Goal: Communication & Community: Answer question/provide support

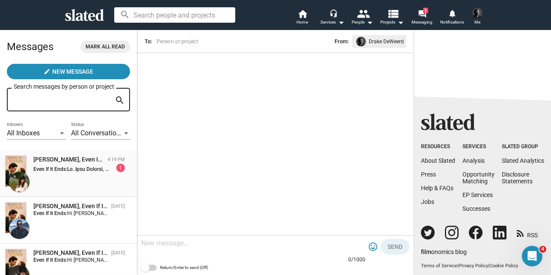
click at [47, 180] on div "[PERSON_NAME], Even If It Ends 4:19 PM Even If It Ends: 1" at bounding box center [68, 173] width 127 height 36
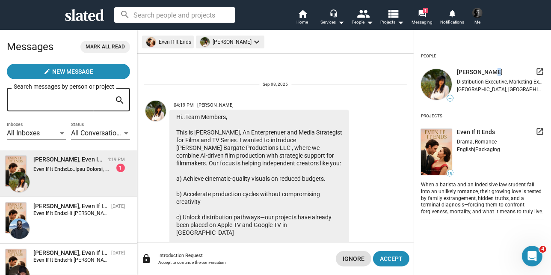
click at [490, 72] on div "[PERSON_NAME] Bargate launch" at bounding box center [500, 72] width 87 height 10
click at [494, 67] on div "[PERSON_NAME] Bargate launch" at bounding box center [500, 72] width 87 height 10
click at [493, 71] on div "[PERSON_NAME] Bargate launch" at bounding box center [500, 72] width 87 height 10
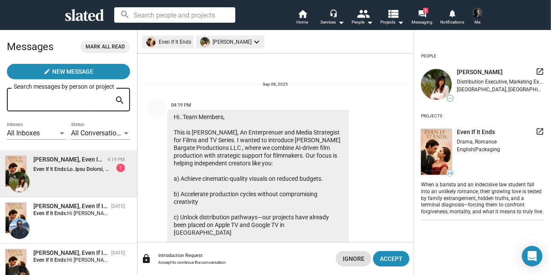
scroll to position [171, 0]
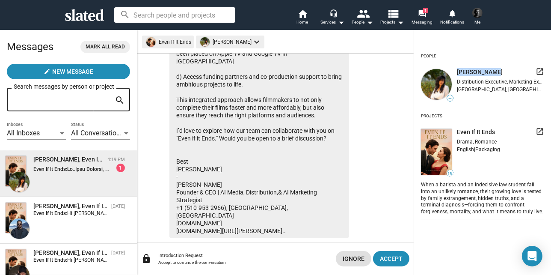
drag, startPoint x: 458, startPoint y: 70, endPoint x: 497, endPoint y: 71, distance: 39.8
click at [497, 71] on div "[PERSON_NAME] Bargate launch" at bounding box center [500, 72] width 87 height 10
click at [379, 256] on button "Accept" at bounding box center [391, 258] width 36 height 15
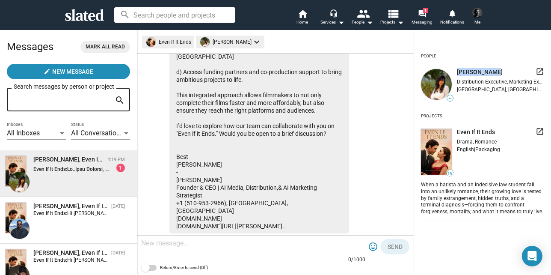
scroll to position [178, 0]
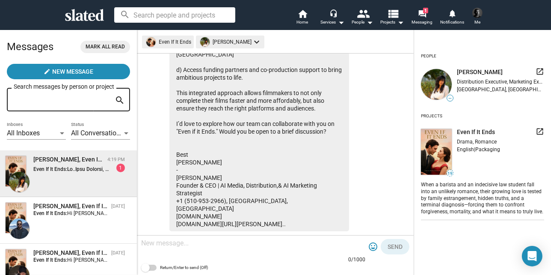
click at [174, 243] on textarea at bounding box center [253, 243] width 224 height 9
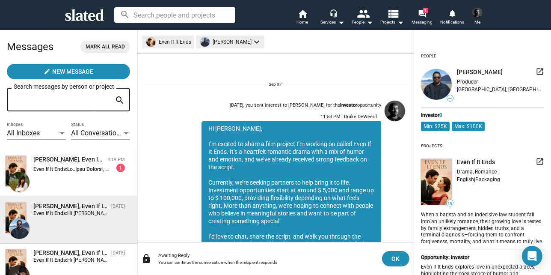
scroll to position [93, 0]
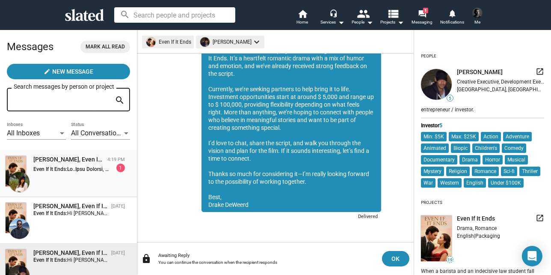
click at [98, 177] on div "[PERSON_NAME], Even If It Ends 4:19 PM Even If It Ends: 1" at bounding box center [68, 173] width 127 height 36
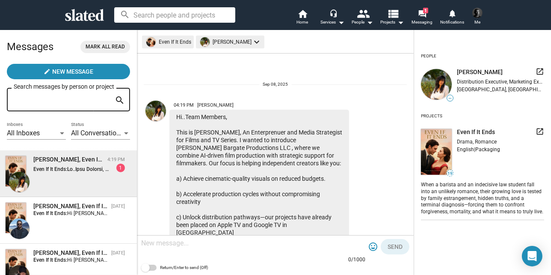
scroll to position [178, 0]
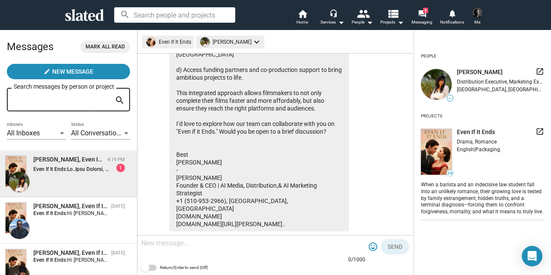
drag, startPoint x: 101, startPoint y: 179, endPoint x: 76, endPoint y: 179, distance: 25.3
click at [76, 179] on div "[PERSON_NAME], Even If It Ends 4:19 PM Even If It Ends: 1" at bounding box center [68, 173] width 127 height 36
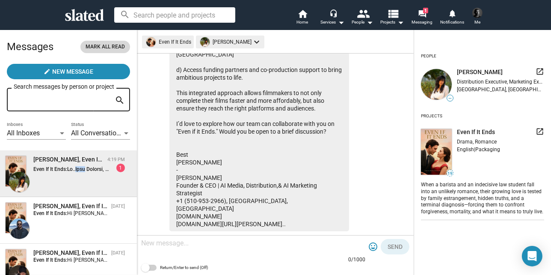
click at [113, 49] on span "Mark all read" at bounding box center [105, 46] width 39 height 9
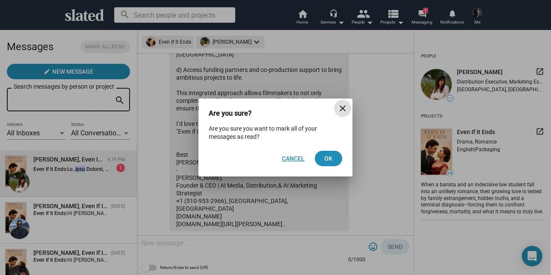
click at [298, 158] on span "Cancel" at bounding box center [293, 158] width 23 height 15
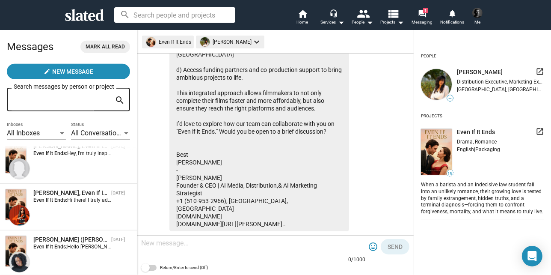
scroll to position [778, 0]
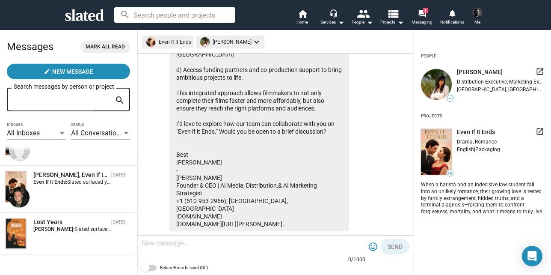
click at [99, 49] on span "Mark all read" at bounding box center [105, 46] width 39 height 9
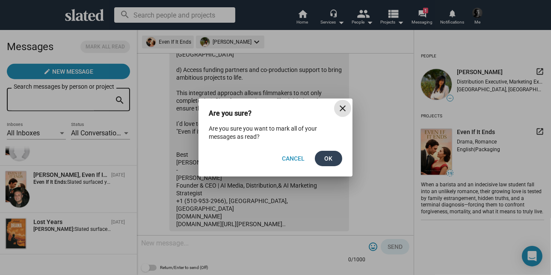
click at [333, 159] on span "Ok" at bounding box center [329, 158] width 14 height 15
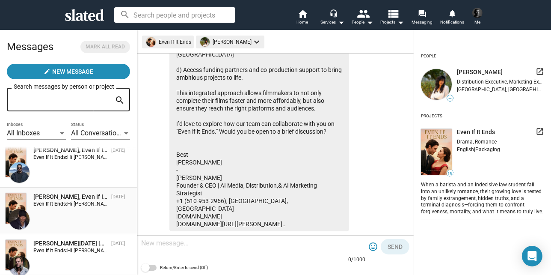
scroll to position [0, 0]
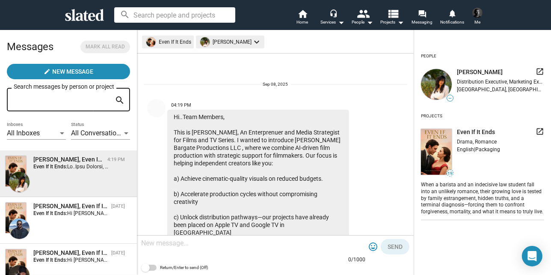
scroll to position [178, 0]
